Goal: Task Accomplishment & Management: Manage account settings

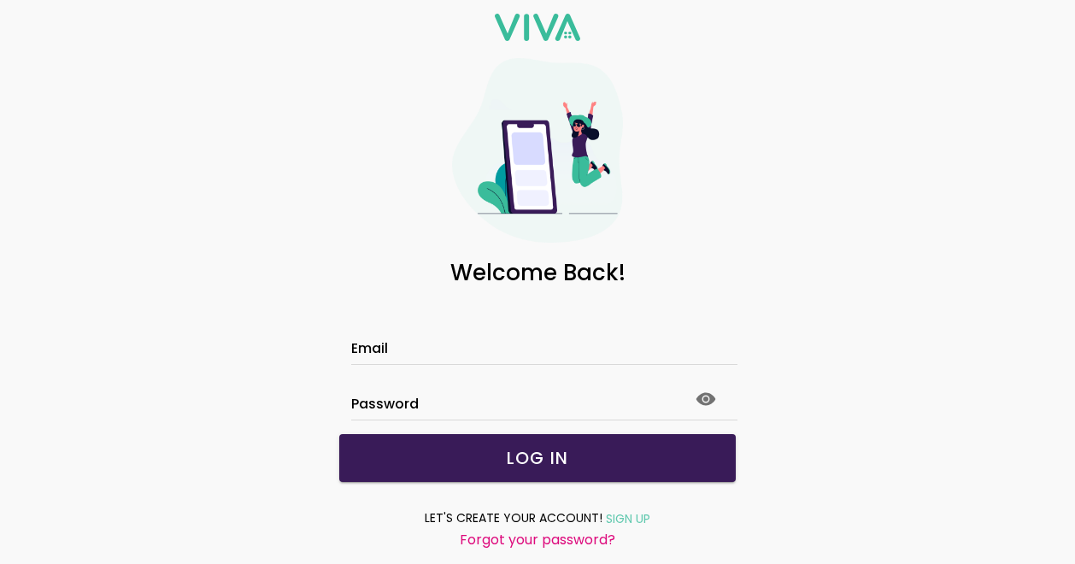
click at [393, 338] on div at bounding box center [537, 351] width 373 height 26
click at [393, 344] on input "Email" at bounding box center [537, 351] width 373 height 15
click at [404, 333] on label "Email" at bounding box center [537, 340] width 373 height 48
click at [404, 344] on input "Email" at bounding box center [537, 351] width 373 height 15
click at [402, 339] on div "Email" at bounding box center [537, 330] width 373 height 68
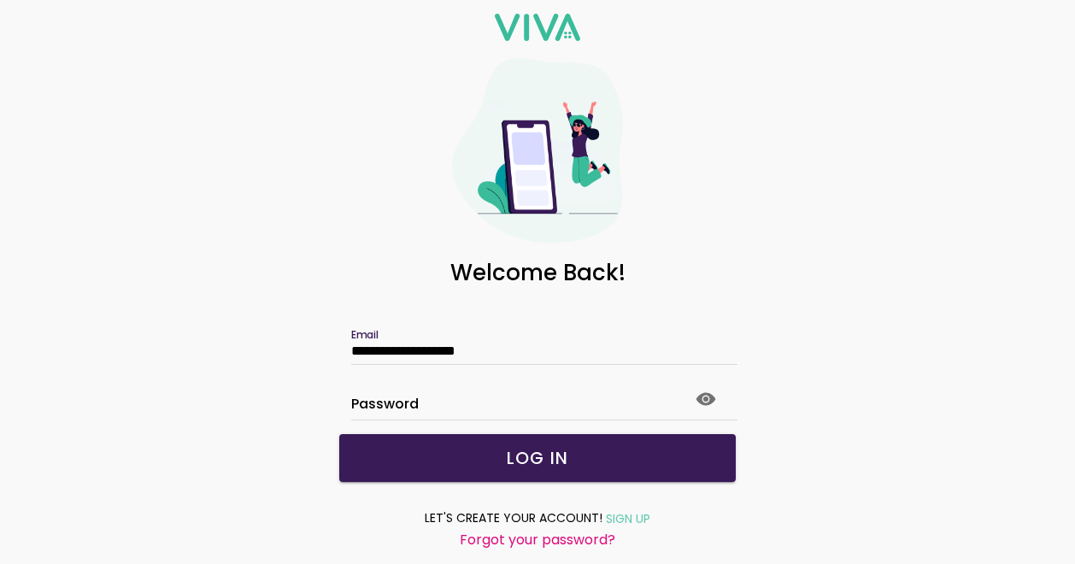
type input "**********"
click at [434, 389] on label "Password" at bounding box center [537, 396] width 373 height 48
click button "submit" at bounding box center [0, 0] width 0 height 0
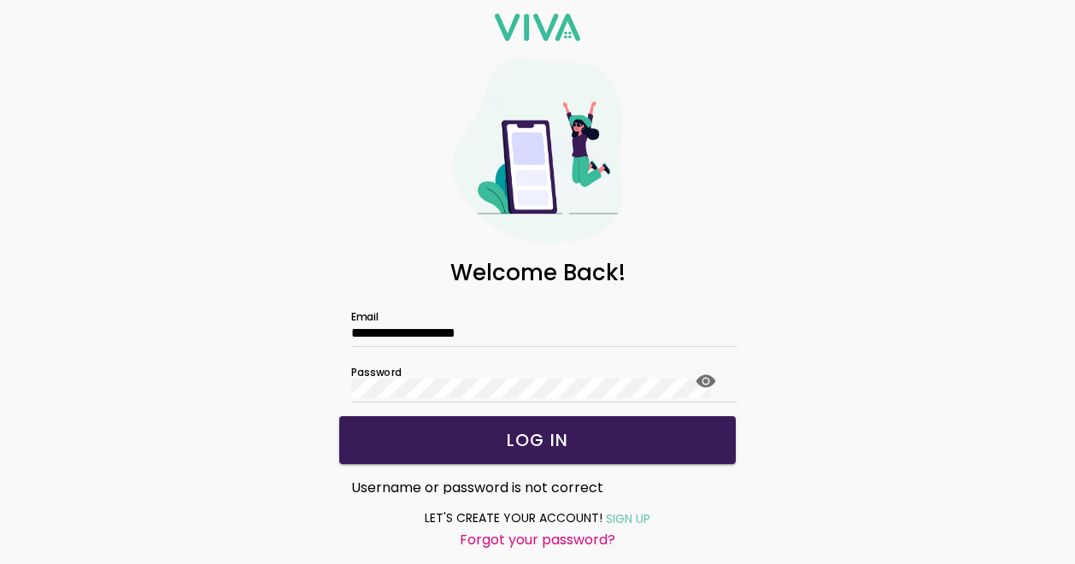
scroll to position [28, 0]
